Goal: Obtain resource: Obtain resource

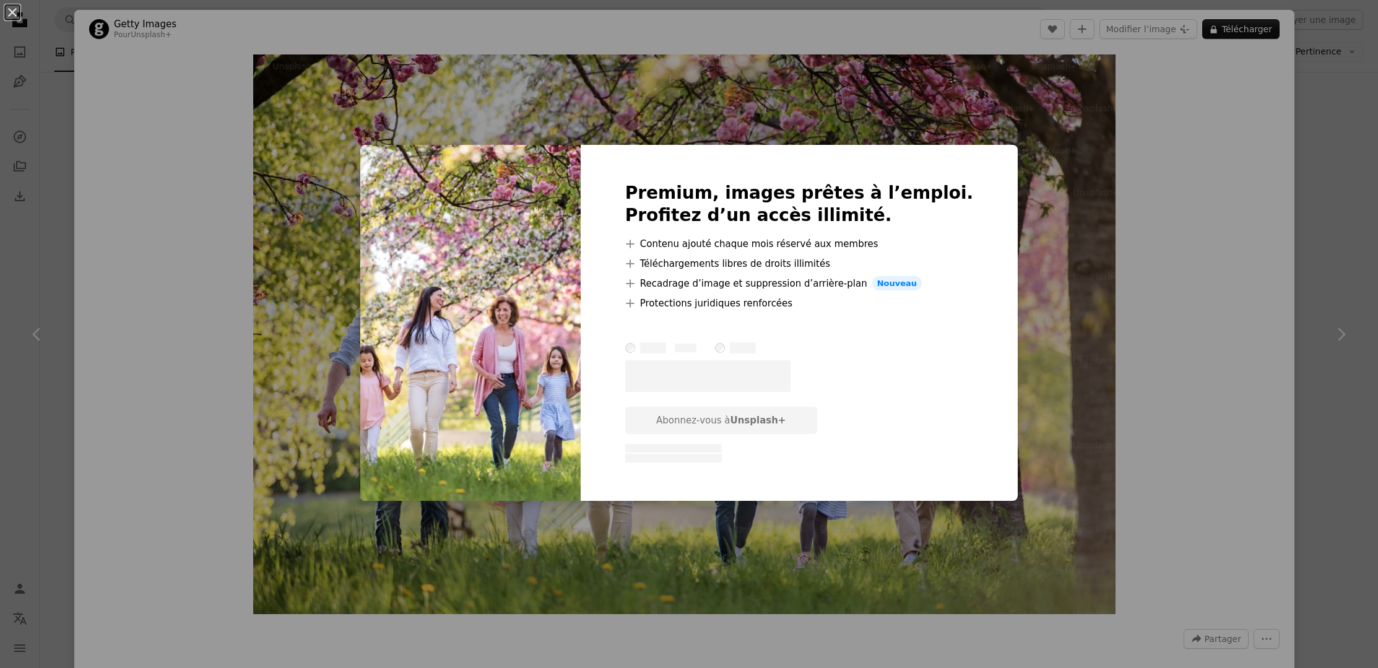
scroll to position [1173, 0]
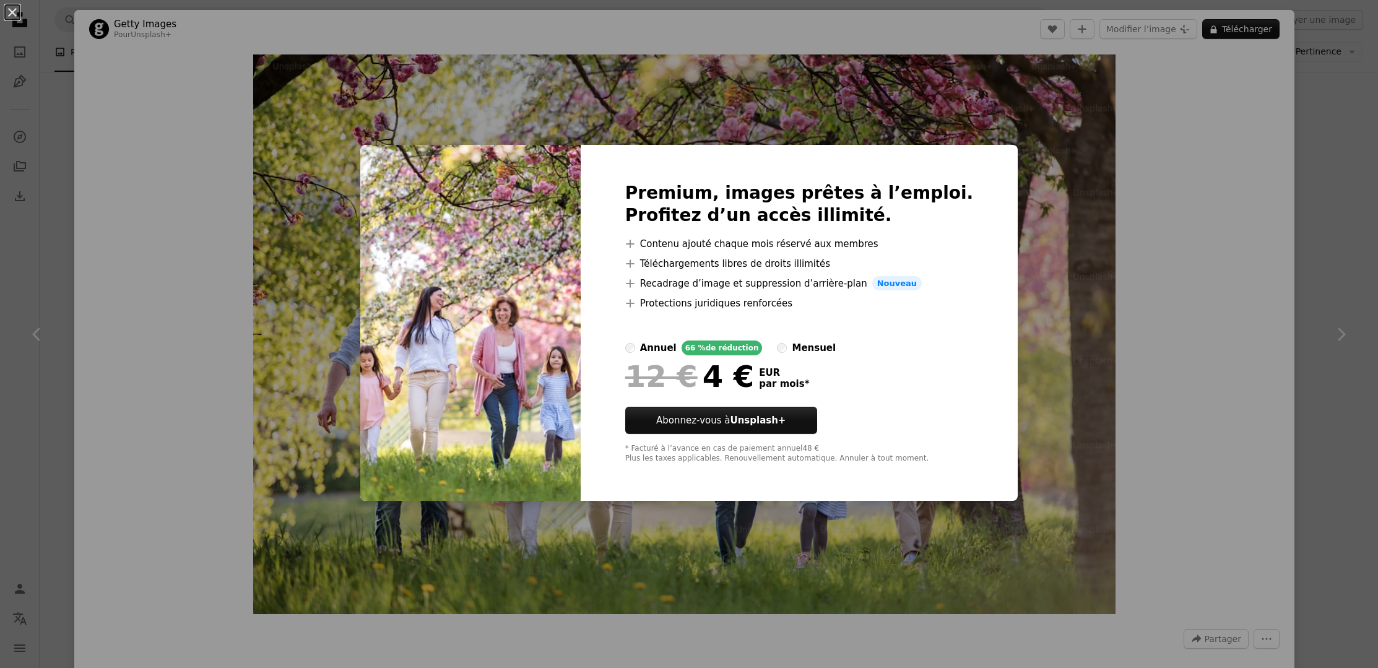
click at [1123, 236] on div "An X shape Premium, images prêtes à l’emploi. Profitez d’un accès illimité. A p…" at bounding box center [689, 334] width 1378 height 668
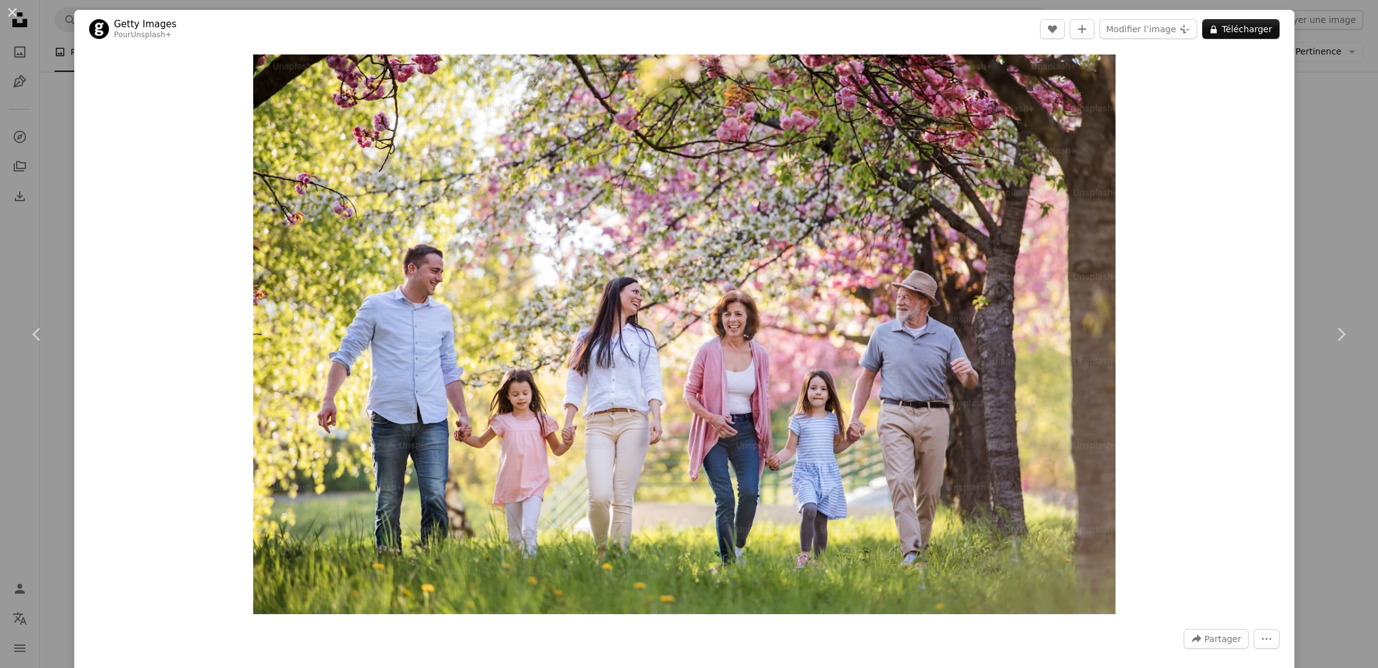
click at [1340, 489] on div "An X shape Chevron left Chevron right Getty Images Pour Unsplash+ A heart A plu…" at bounding box center [689, 334] width 1378 height 668
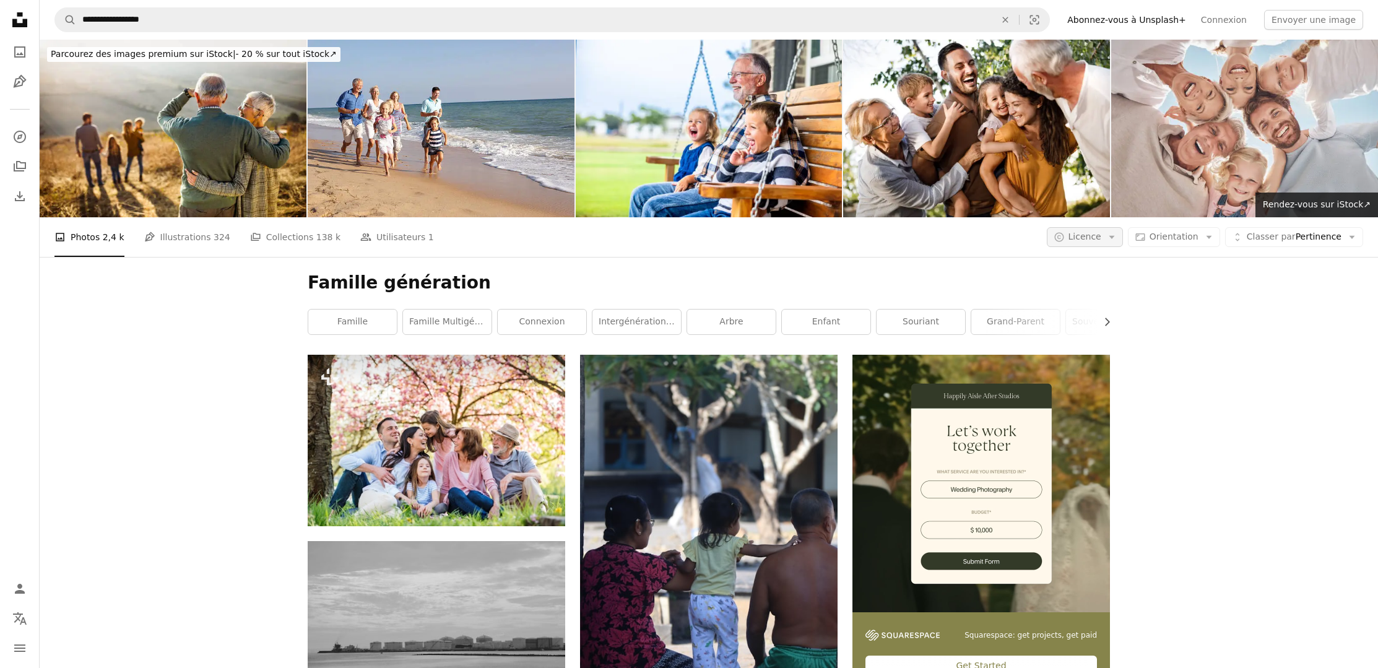
click at [1115, 228] on button "A copyright icon © Licence Arrow down" at bounding box center [1084, 237] width 76 height 20
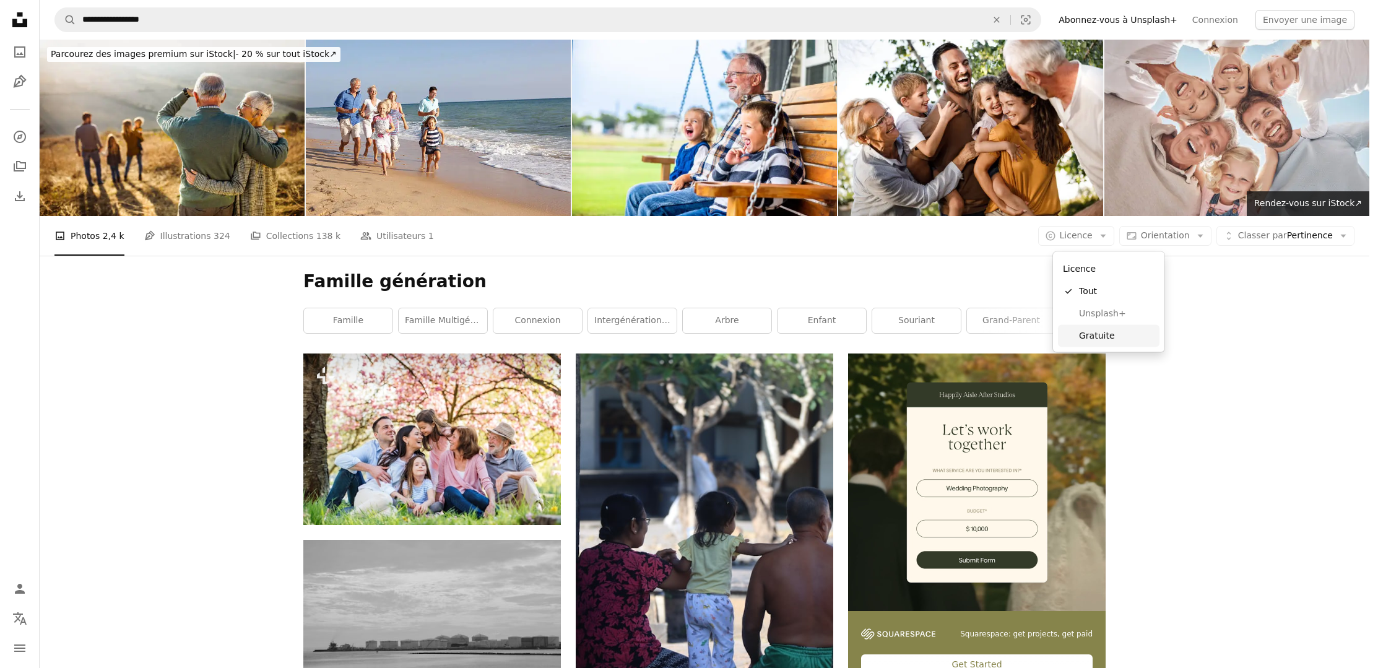
click at [1084, 336] on span "Gratuite" at bounding box center [1116, 335] width 75 height 12
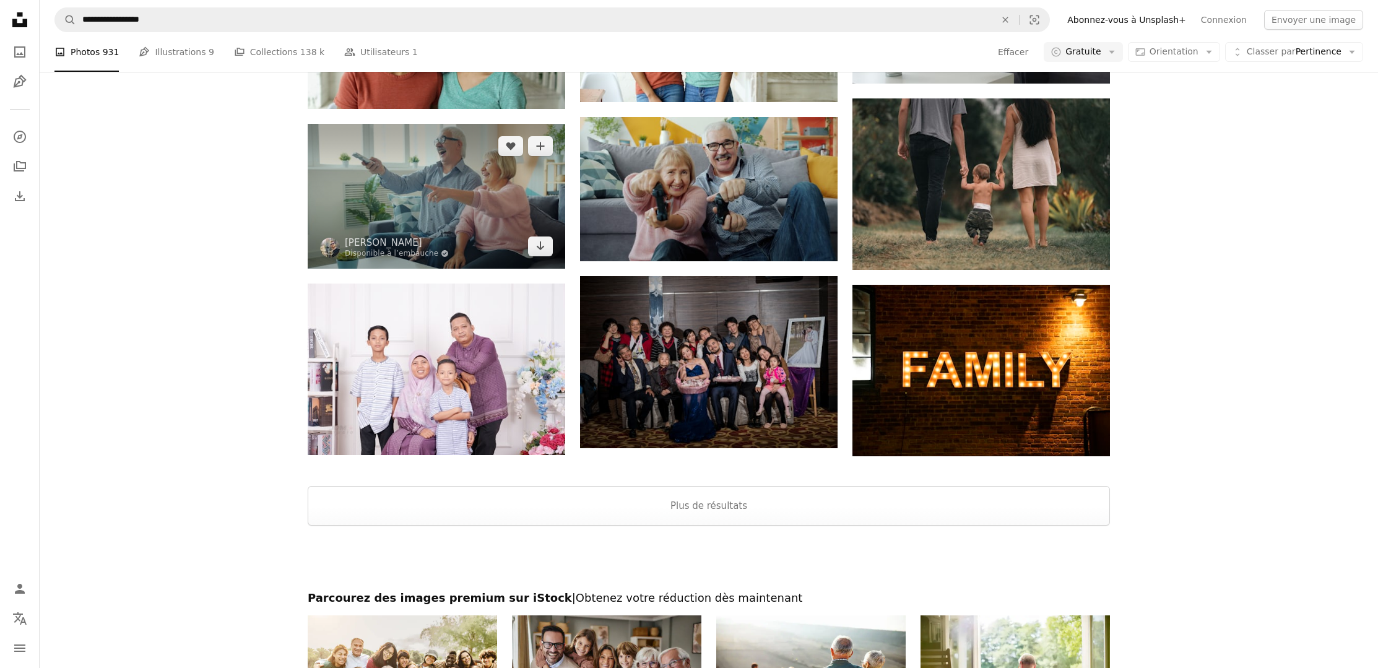
scroll to position [1383, 0]
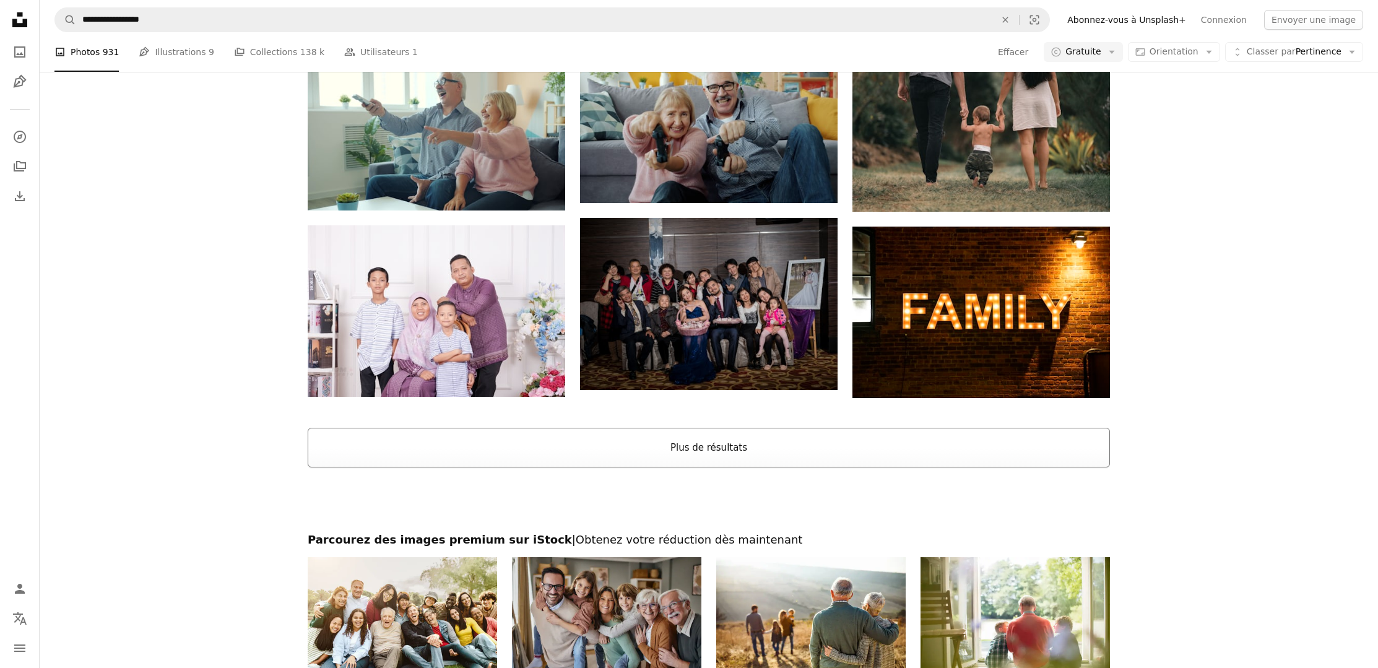
click at [749, 450] on button "Plus de résultats" at bounding box center [709, 448] width 802 height 40
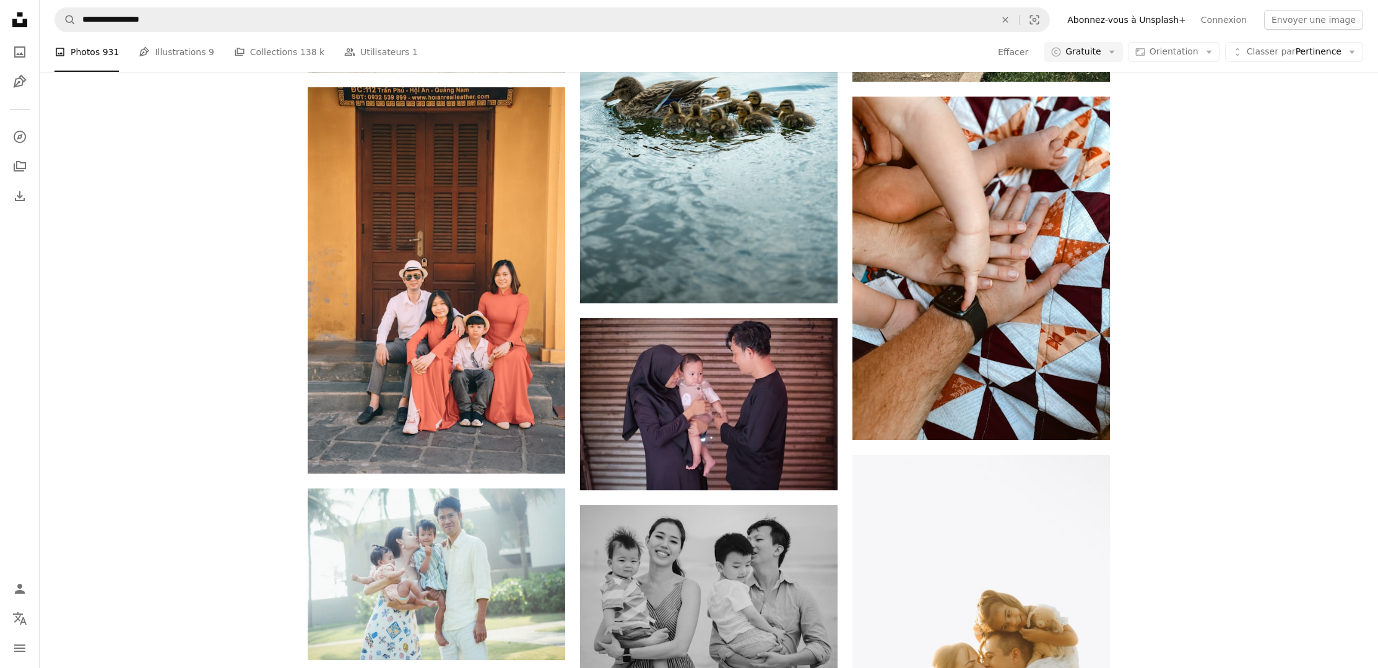
scroll to position [8928, 0]
